Goal: Task Accomplishment & Management: Use online tool/utility

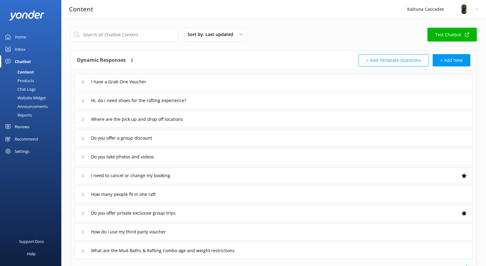
click at [26, 63] on div "Chatbot" at bounding box center [23, 61] width 16 height 12
click at [17, 49] on div "Inbox" at bounding box center [20, 49] width 11 height 12
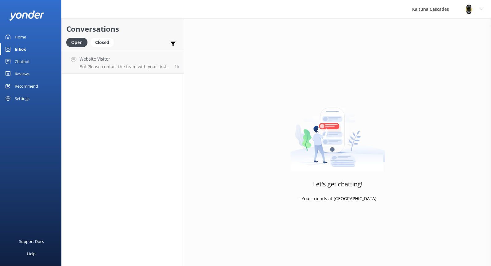
click at [27, 37] on link "Home" at bounding box center [30, 37] width 61 height 12
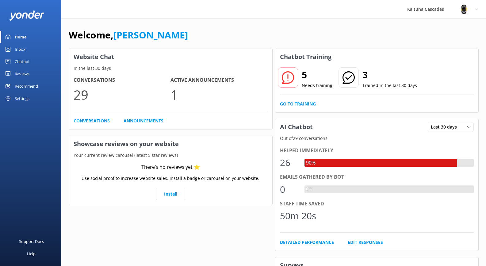
click at [308, 80] on h2 "5" at bounding box center [317, 74] width 31 height 15
click at [304, 104] on link "Go to Training" at bounding box center [298, 103] width 36 height 7
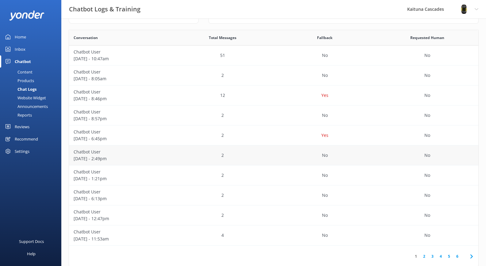
scroll to position [116, 0]
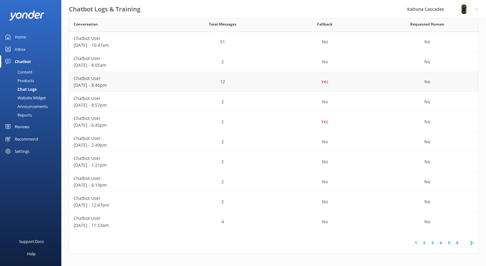
click at [274, 88] on div "Yes" at bounding box center [325, 82] width 103 height 20
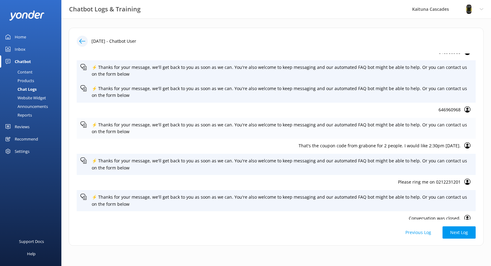
scroll to position [75, 0]
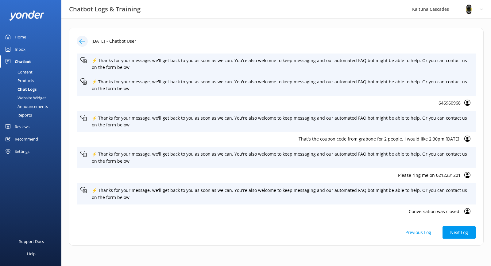
drag, startPoint x: 83, startPoint y: 41, endPoint x: 25, endPoint y: 24, distance: 60.1
click at [82, 41] on icon at bounding box center [82, 41] width 6 height 6
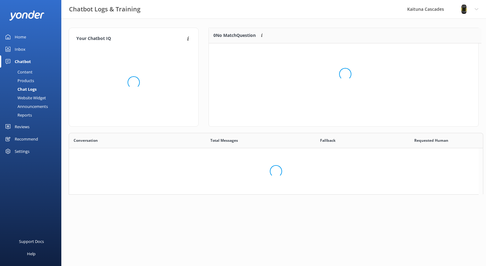
scroll to position [72, 265]
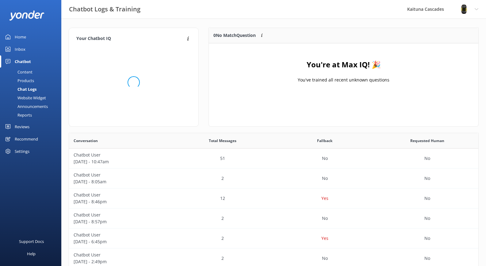
click at [28, 59] on div "Chatbot" at bounding box center [23, 61] width 16 height 12
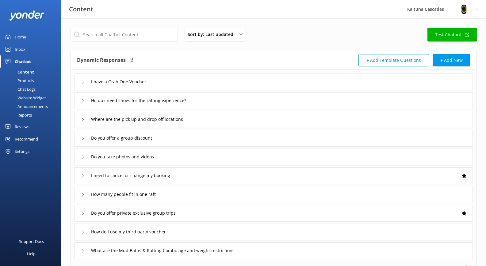
click at [26, 38] on link "Home" at bounding box center [30, 37] width 61 height 12
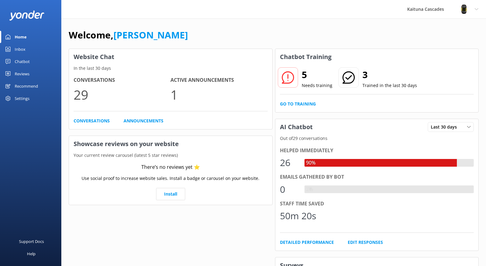
drag, startPoint x: 375, startPoint y: 100, endPoint x: 345, endPoint y: 94, distance: 30.4
click at [374, 100] on div "5 Needs training 3 Trained in the last 30 days Go to Training" at bounding box center [377, 88] width 203 height 47
click at [300, 79] on div "5 Needs training" at bounding box center [305, 78] width 55 height 22
drag, startPoint x: 287, startPoint y: 72, endPoint x: 296, endPoint y: 72, distance: 8.3
click at [287, 72] on use at bounding box center [288, 77] width 12 height 12
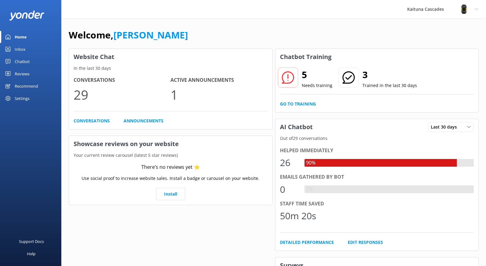
click at [307, 70] on h2 "5" at bounding box center [317, 74] width 31 height 15
click at [314, 74] on h2 "5" at bounding box center [317, 74] width 31 height 15
click at [365, 241] on link "Edit Responses" at bounding box center [365, 241] width 35 height 7
click at [312, 85] on p "Needs training" at bounding box center [317, 85] width 31 height 7
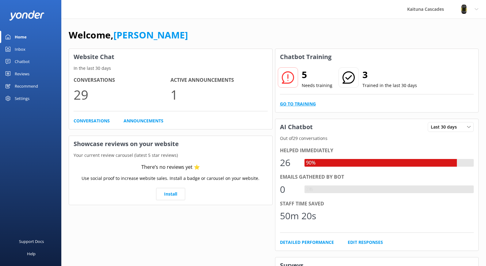
click at [312, 103] on link "Go to Training" at bounding box center [298, 103] width 36 height 7
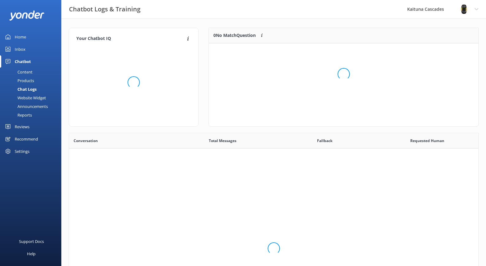
scroll to position [211, 405]
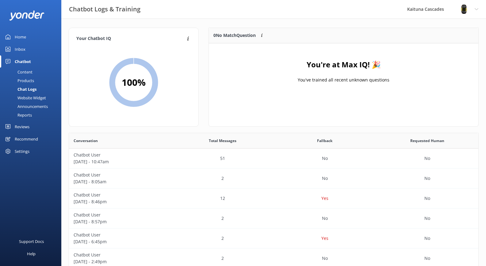
click at [259, 36] on div "0 No Match Question Customers sometimes ask questions that don't fully match an…" at bounding box center [241, 35] width 55 height 7
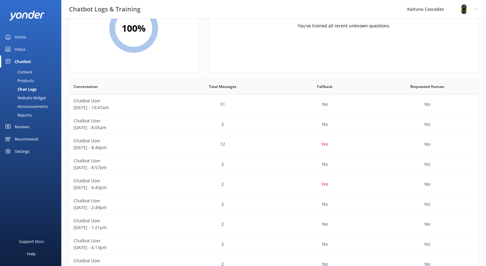
scroll to position [116, 0]
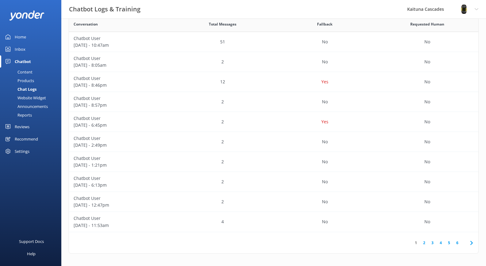
click at [426, 242] on link "2" at bounding box center [425, 242] width 8 height 6
click at [434, 244] on link "3" at bounding box center [433, 242] width 8 height 6
click at [400, 241] on icon at bounding box center [402, 242] width 7 height 7
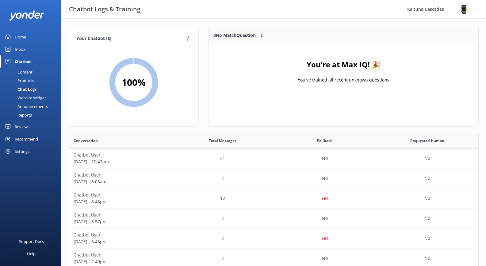
click at [17, 48] on div "Inbox" at bounding box center [20, 49] width 11 height 12
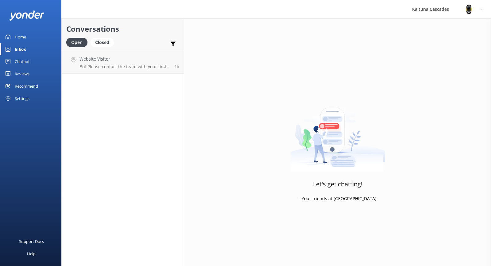
click at [22, 37] on div "Home" at bounding box center [20, 37] width 11 height 12
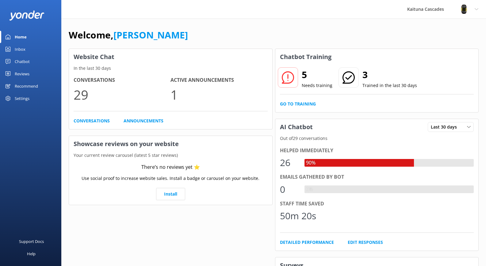
click at [347, 34] on div "Welcome, [PERSON_NAME]" at bounding box center [274, 38] width 410 height 21
click at [293, 103] on link "Go to Training" at bounding box center [298, 103] width 36 height 7
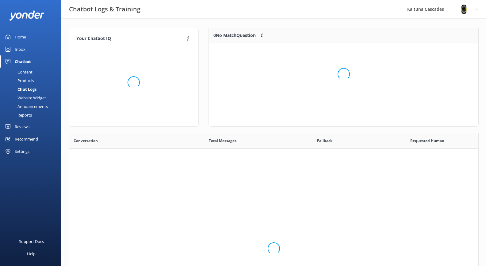
scroll to position [211, 405]
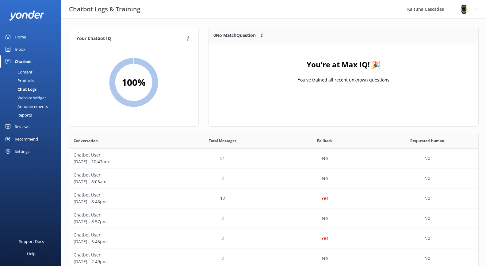
click at [24, 39] on div "Home" at bounding box center [20, 37] width 11 height 12
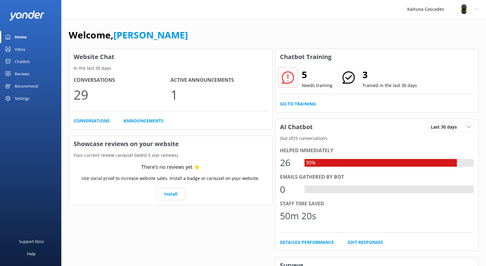
click at [299, 84] on div "5 Needs training" at bounding box center [305, 78] width 55 height 22
click at [290, 77] on icon at bounding box center [288, 77] width 12 height 12
click at [289, 76] on icon at bounding box center [288, 77] width 12 height 12
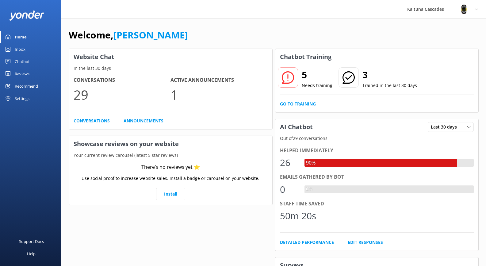
click at [310, 103] on link "Go to Training" at bounding box center [298, 103] width 36 height 7
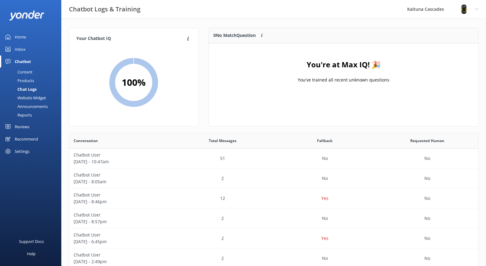
click at [37, 142] on div "Recommend" at bounding box center [26, 139] width 23 height 12
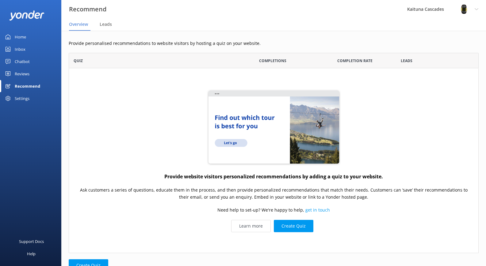
click at [31, 101] on div "Settings" at bounding box center [30, 98] width 61 height 12
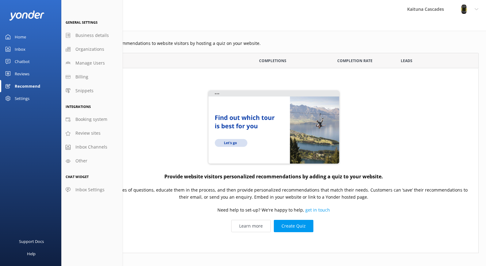
click at [156, 133] on div "Provide website visitors personalized recommendations by adding a quiz to your …" at bounding box center [274, 160] width 410 height 184
